Goal: Information Seeking & Learning: Find specific fact

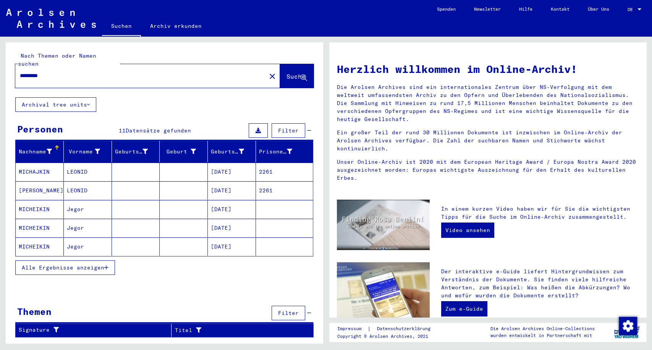
click at [105, 262] on button "Alle Ergebnisse anzeigen" at bounding box center [65, 267] width 100 height 15
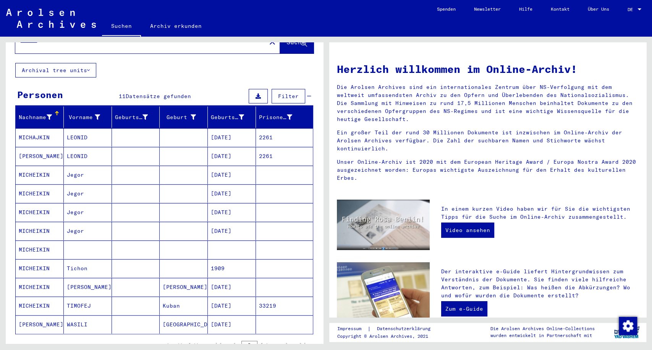
scroll to position [85, 0]
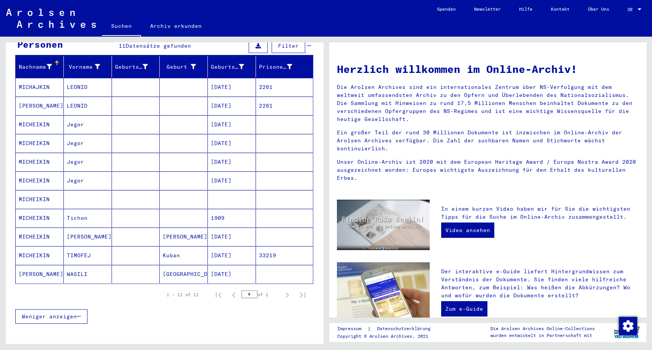
click at [90, 266] on mat-cell "WASILI" at bounding box center [88, 274] width 48 height 18
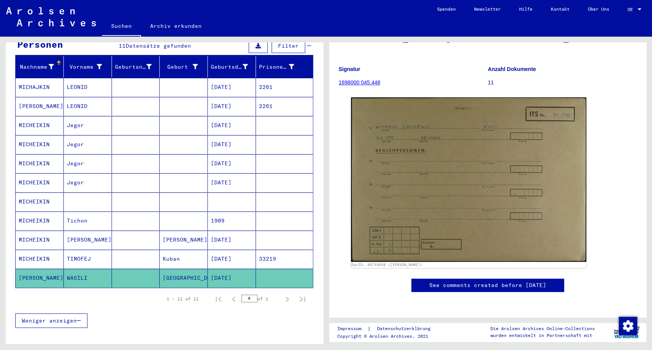
scroll to position [85, 0]
click at [420, 178] on img at bounding box center [469, 179] width 236 height 165
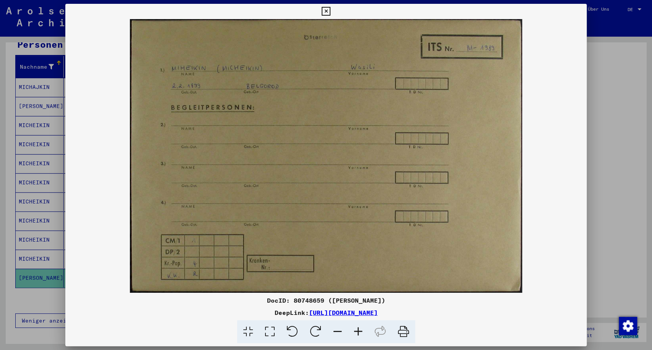
click at [605, 50] on div at bounding box center [326, 175] width 652 height 350
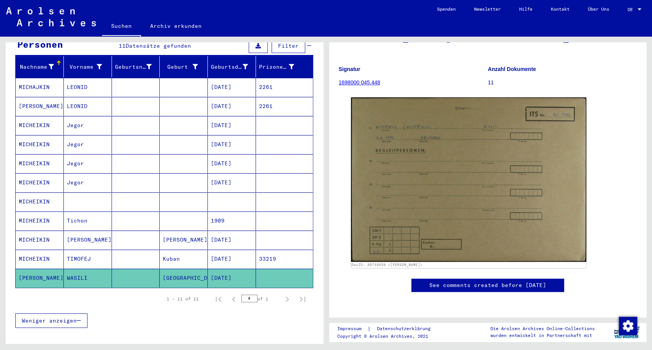
click at [123, 193] on mat-cell at bounding box center [136, 201] width 48 height 19
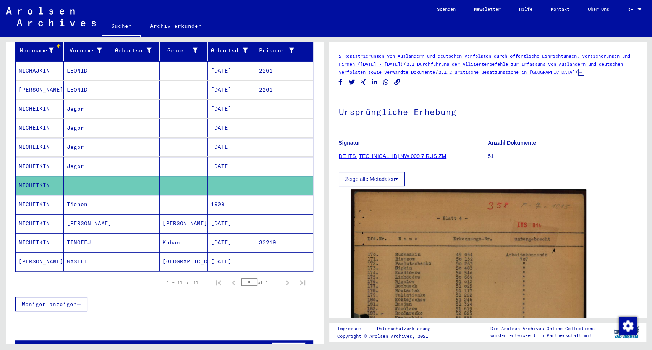
scroll to position [116, 0]
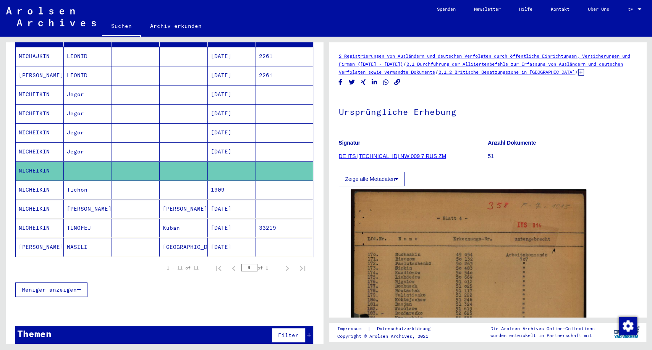
click at [87, 238] on mat-cell "WASILI" at bounding box center [88, 247] width 48 height 19
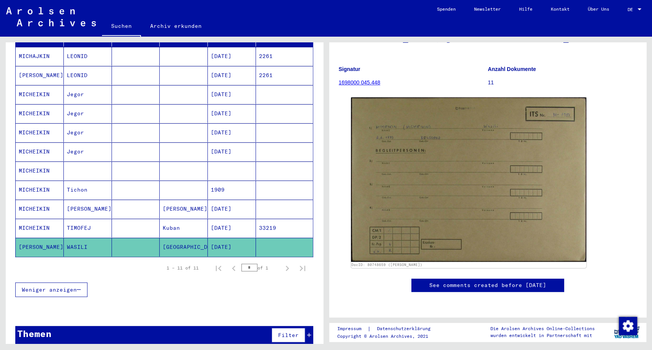
scroll to position [84, 0]
drag, startPoint x: 16, startPoint y: 240, endPoint x: 95, endPoint y: 241, distance: 78.6
click at [95, 241] on mat-row "[PERSON_NAME] Belgorod [DATE]" at bounding box center [164, 247] width 297 height 19
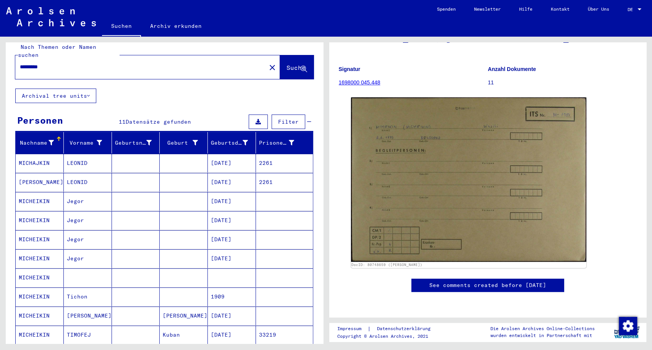
scroll to position [0, 0]
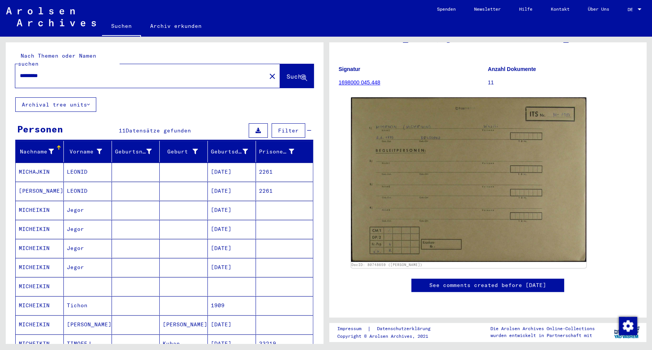
drag, startPoint x: 37, startPoint y: 65, endPoint x: 41, endPoint y: 65, distance: 3.8
click at [41, 72] on input "*********" at bounding box center [141, 76] width 242 height 8
click at [286, 73] on span "Suche" at bounding box center [295, 77] width 19 height 8
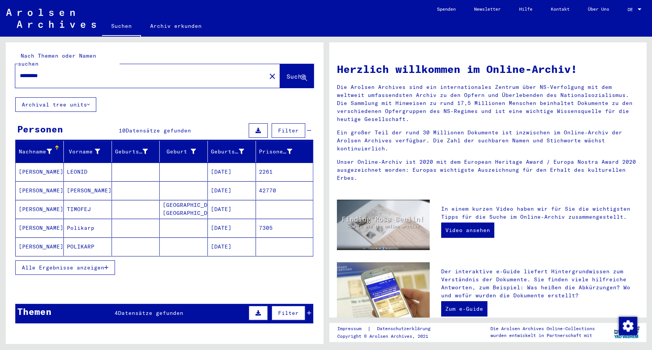
click at [223, 145] on div "Geburtsdatum" at bounding box center [233, 151] width 45 height 12
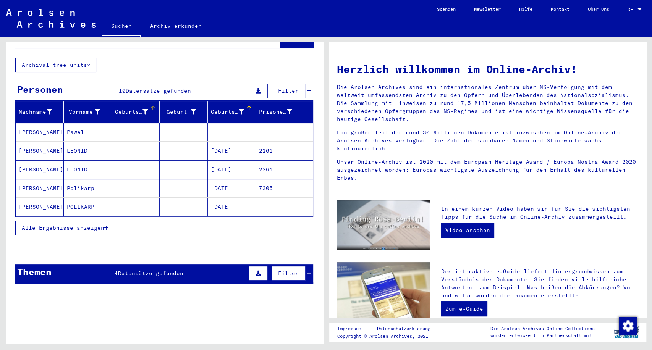
scroll to position [85, 0]
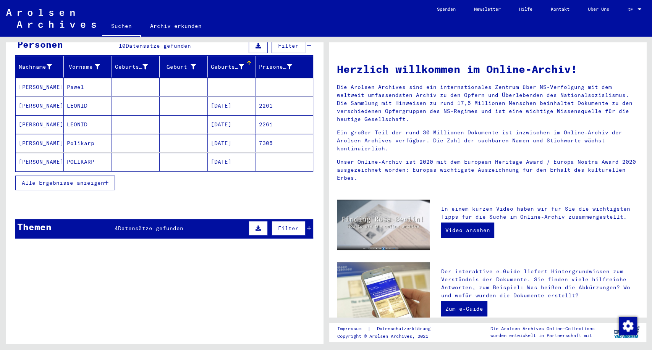
click at [86, 179] on span "Alle Ergebnisse anzeigen" at bounding box center [63, 182] width 82 height 7
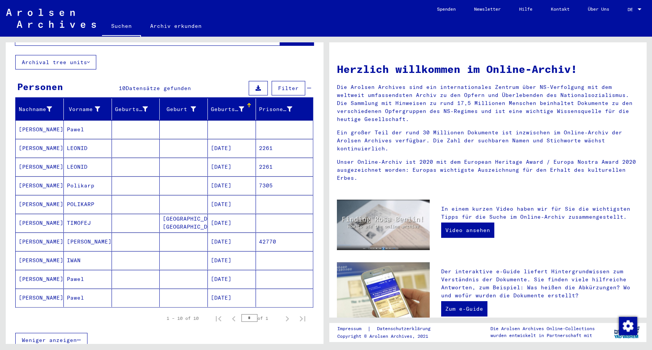
scroll to position [0, 0]
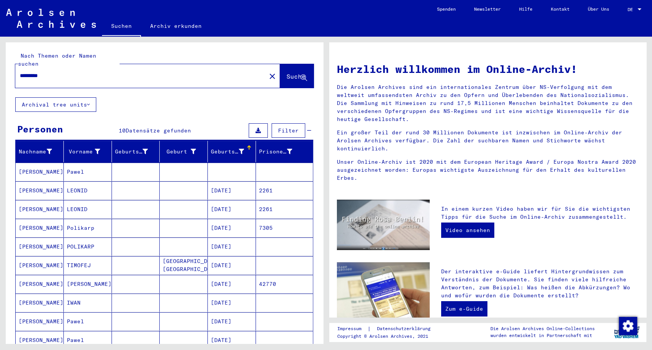
click at [31, 72] on input "*********" at bounding box center [138, 76] width 237 height 8
click at [285, 64] on button "Suche" at bounding box center [297, 76] width 34 height 24
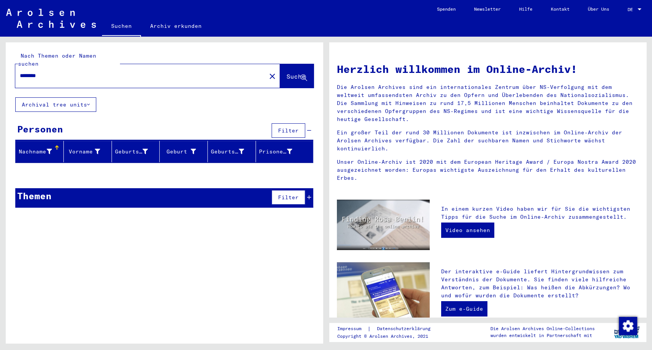
click at [27, 72] on input "********" at bounding box center [138, 76] width 237 height 8
type input "*********"
click at [292, 73] on span "Suche" at bounding box center [295, 77] width 19 height 8
